Goal: Book appointment/travel/reservation

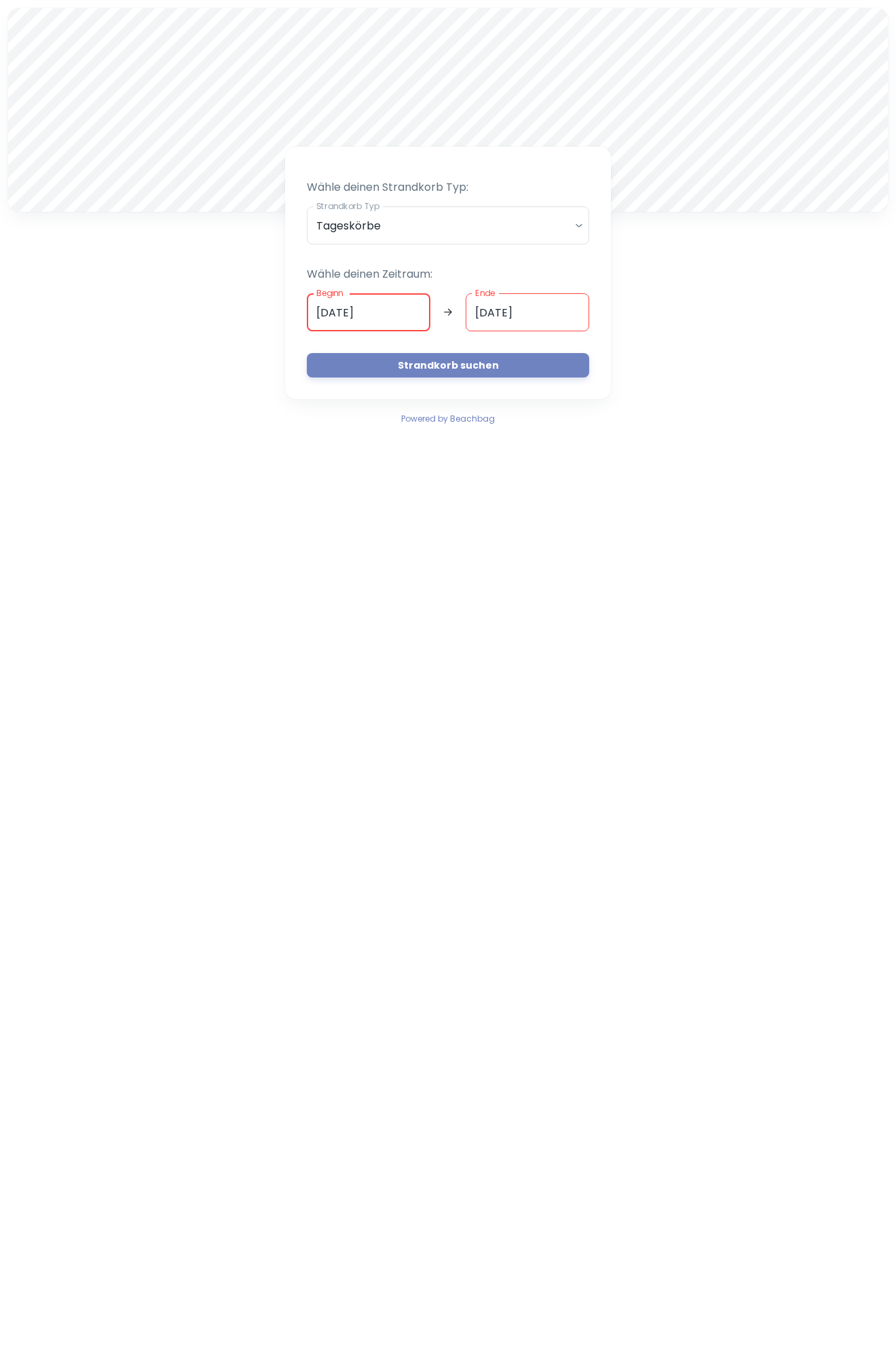
click at [390, 312] on input "[DATE]" at bounding box center [369, 312] width 124 height 38
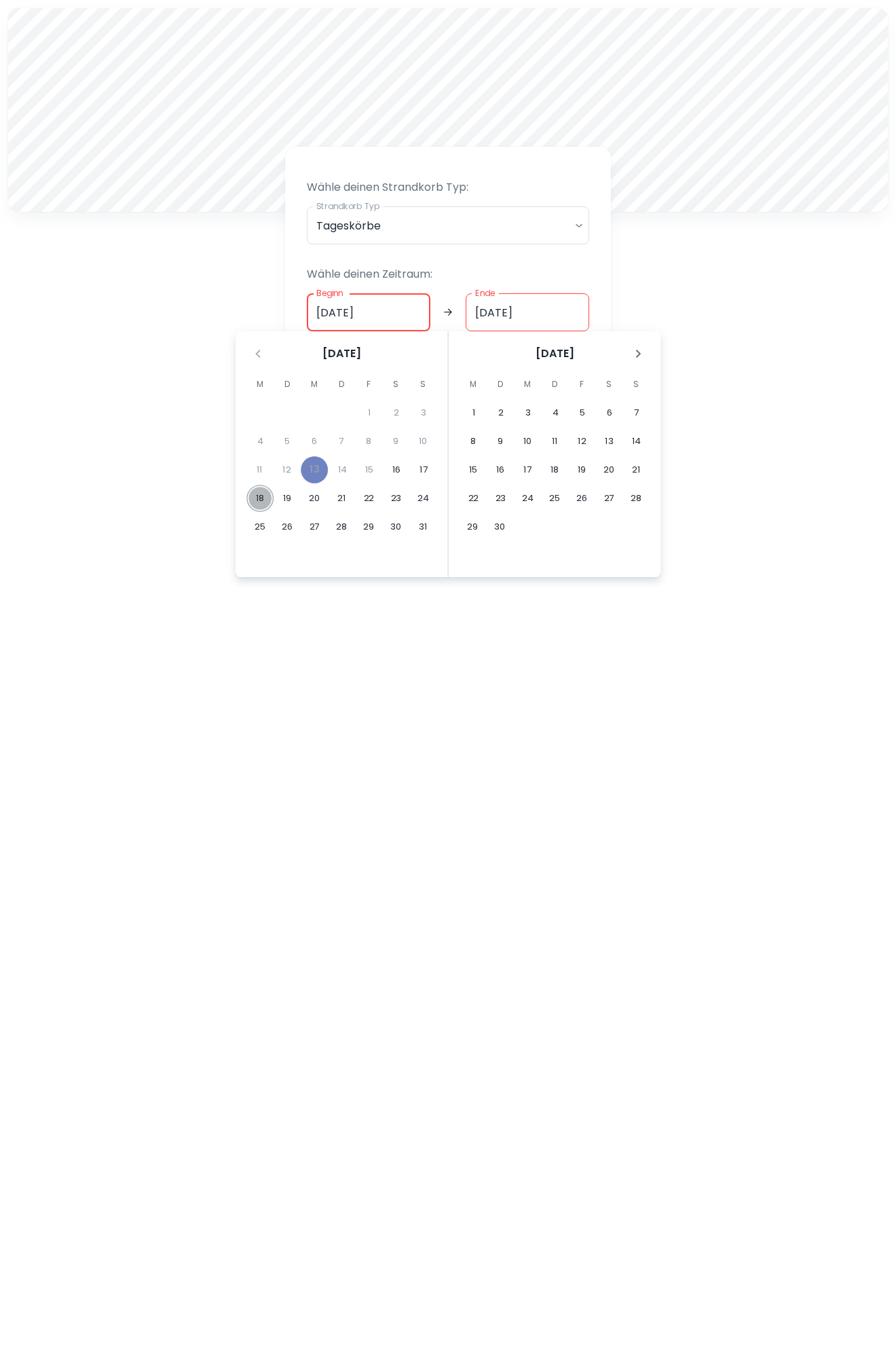
drag, startPoint x: 261, startPoint y: 493, endPoint x: 268, endPoint y: 495, distance: 7.3
click at [260, 491] on button "18" at bounding box center [260, 498] width 27 height 27
type input "[DATE]"
click at [291, 492] on button "19" at bounding box center [288, 498] width 27 height 27
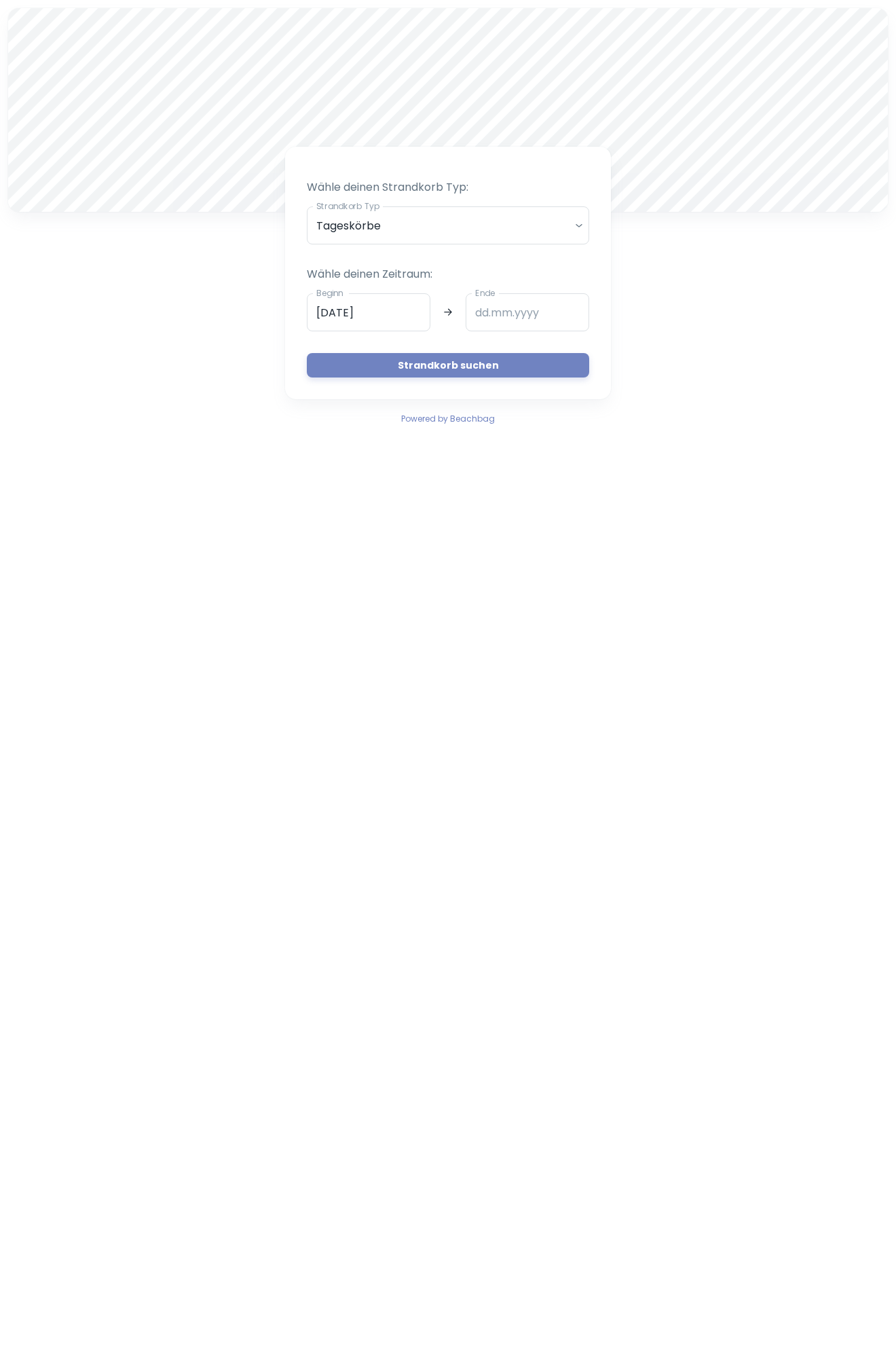
type input "[DATE]"
click at [452, 372] on button "Strandkorb suchen" at bounding box center [448, 365] width 283 height 24
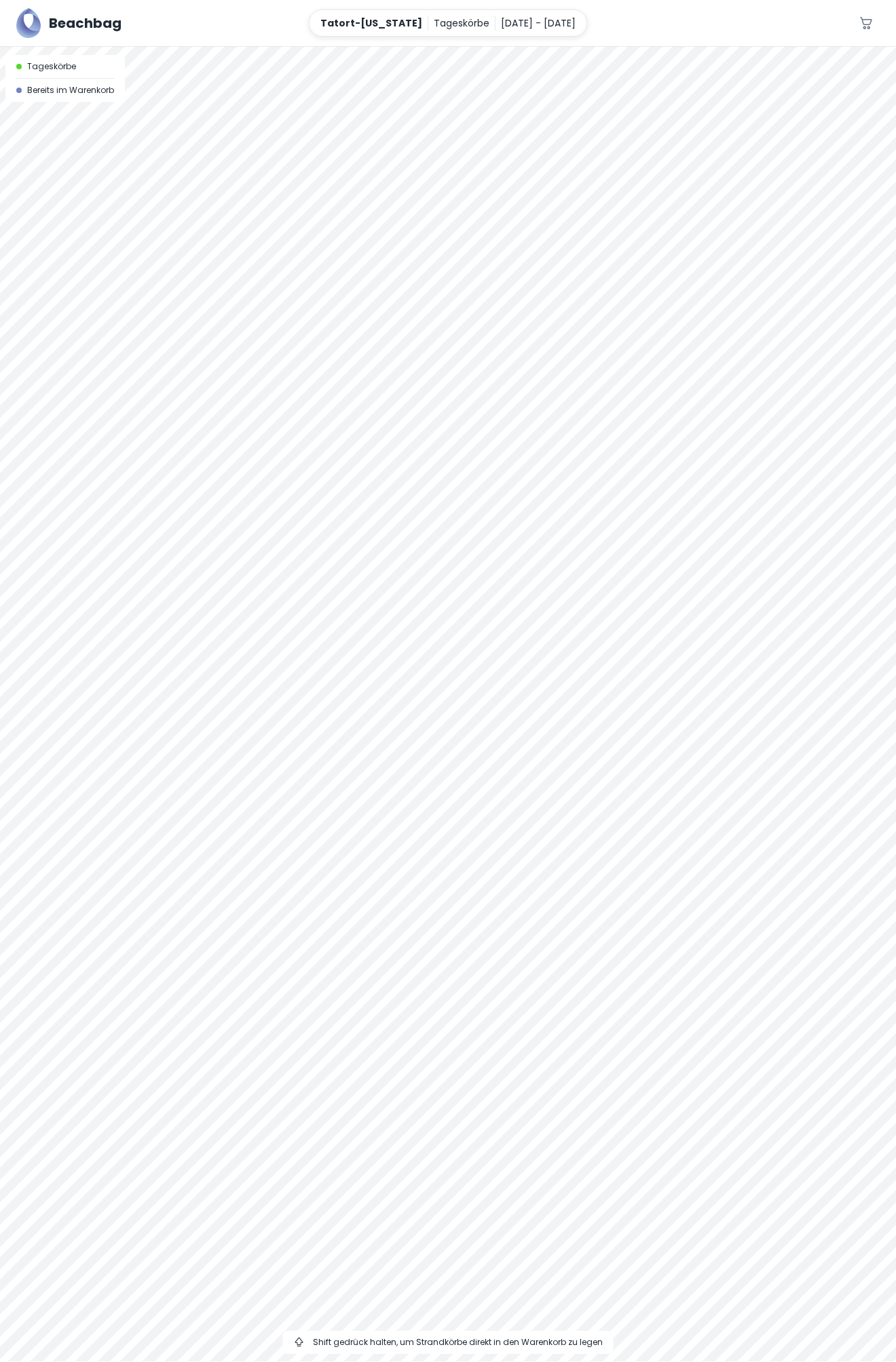
drag, startPoint x: 748, startPoint y: 712, endPoint x: 607, endPoint y: 729, distance: 142.0
click at [607, 729] on div at bounding box center [448, 704] width 896 height 1314
drag, startPoint x: 761, startPoint y: 715, endPoint x: 636, endPoint y: 724, distance: 125.3
click at [636, 724] on div at bounding box center [448, 704] width 896 height 1314
click at [226, 47] on div at bounding box center [448, 47] width 896 height 0
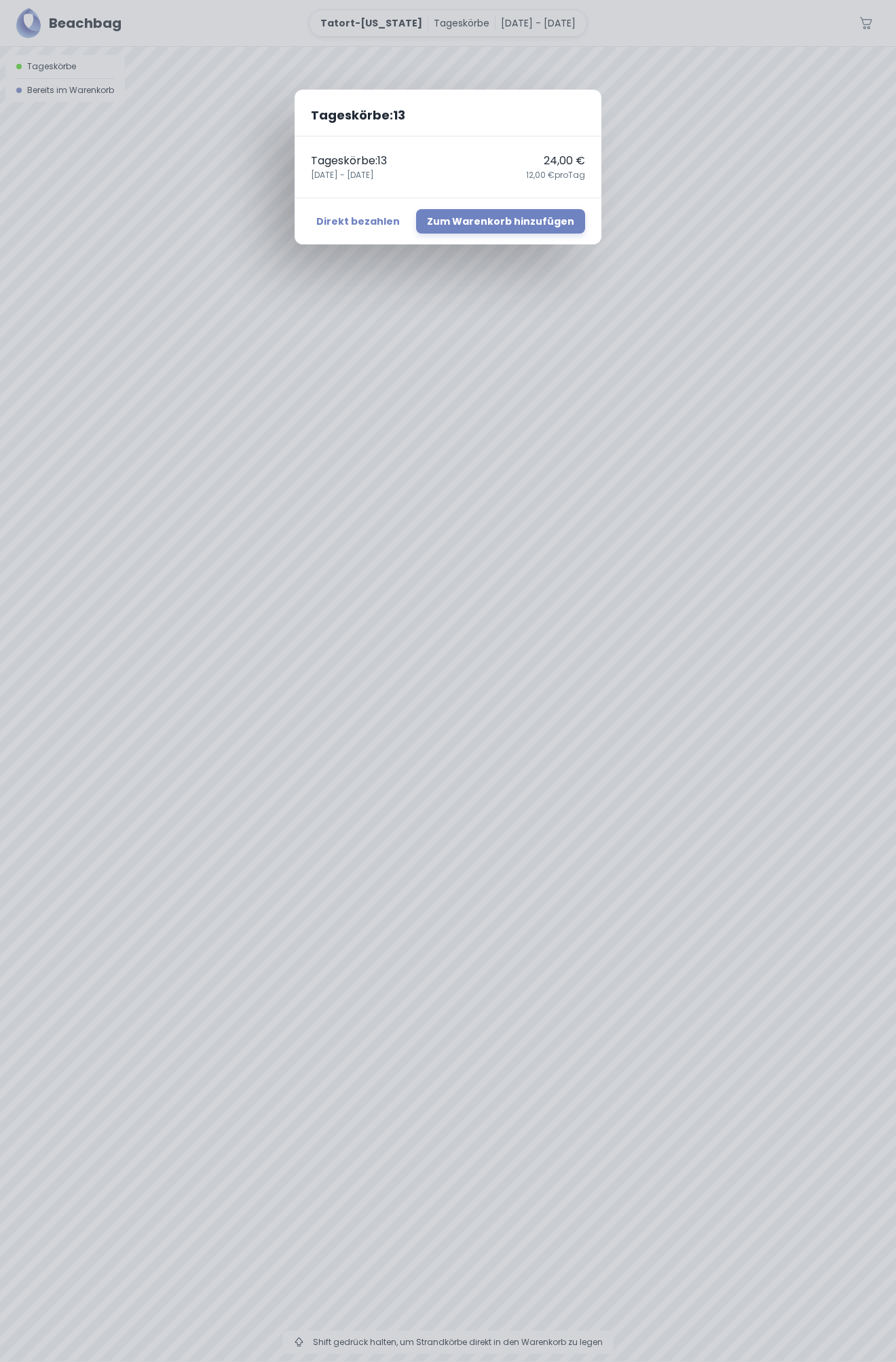
drag, startPoint x: 620, startPoint y: 780, endPoint x: 510, endPoint y: 725, distance: 123.0
click at [516, 739] on div "Tageskörbe : 13 Tageskörbe : 13 24,00 € [DATE] - [DATE],00 € pro Tag Direkt bez…" at bounding box center [448, 681] width 896 height 1362
